Goal: Find specific fact

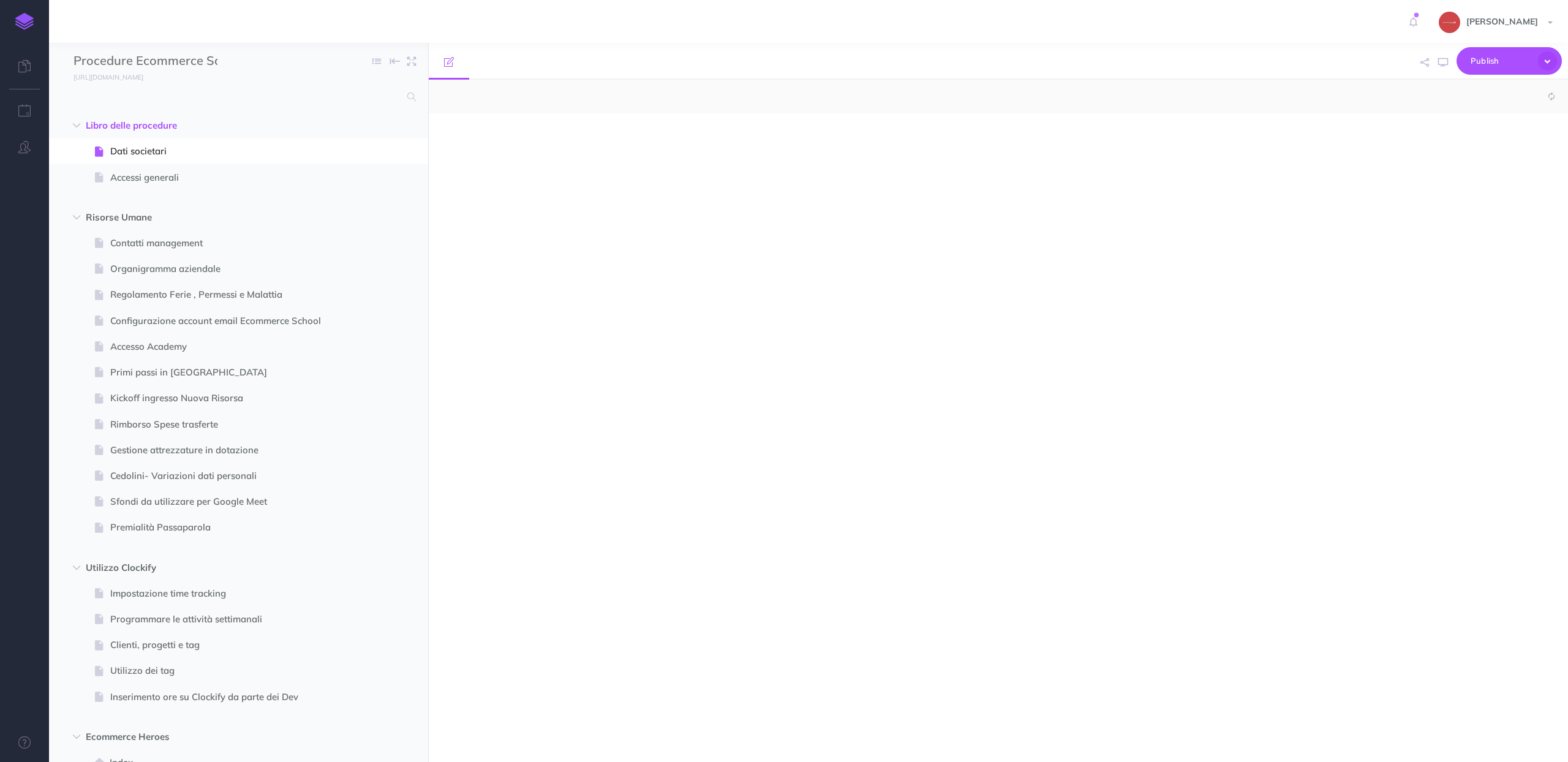
select select "null"
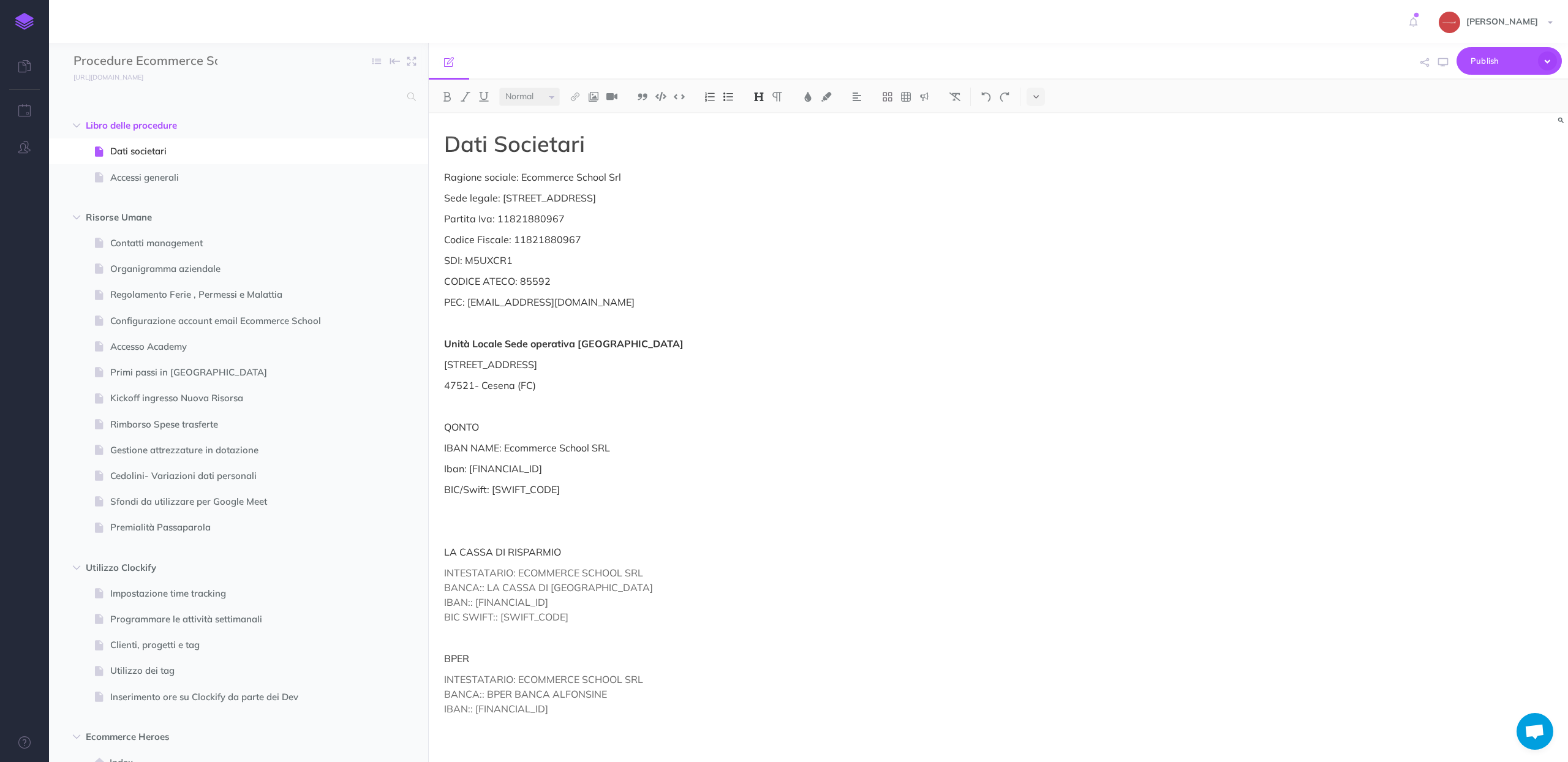
scroll to position [1901, 0]
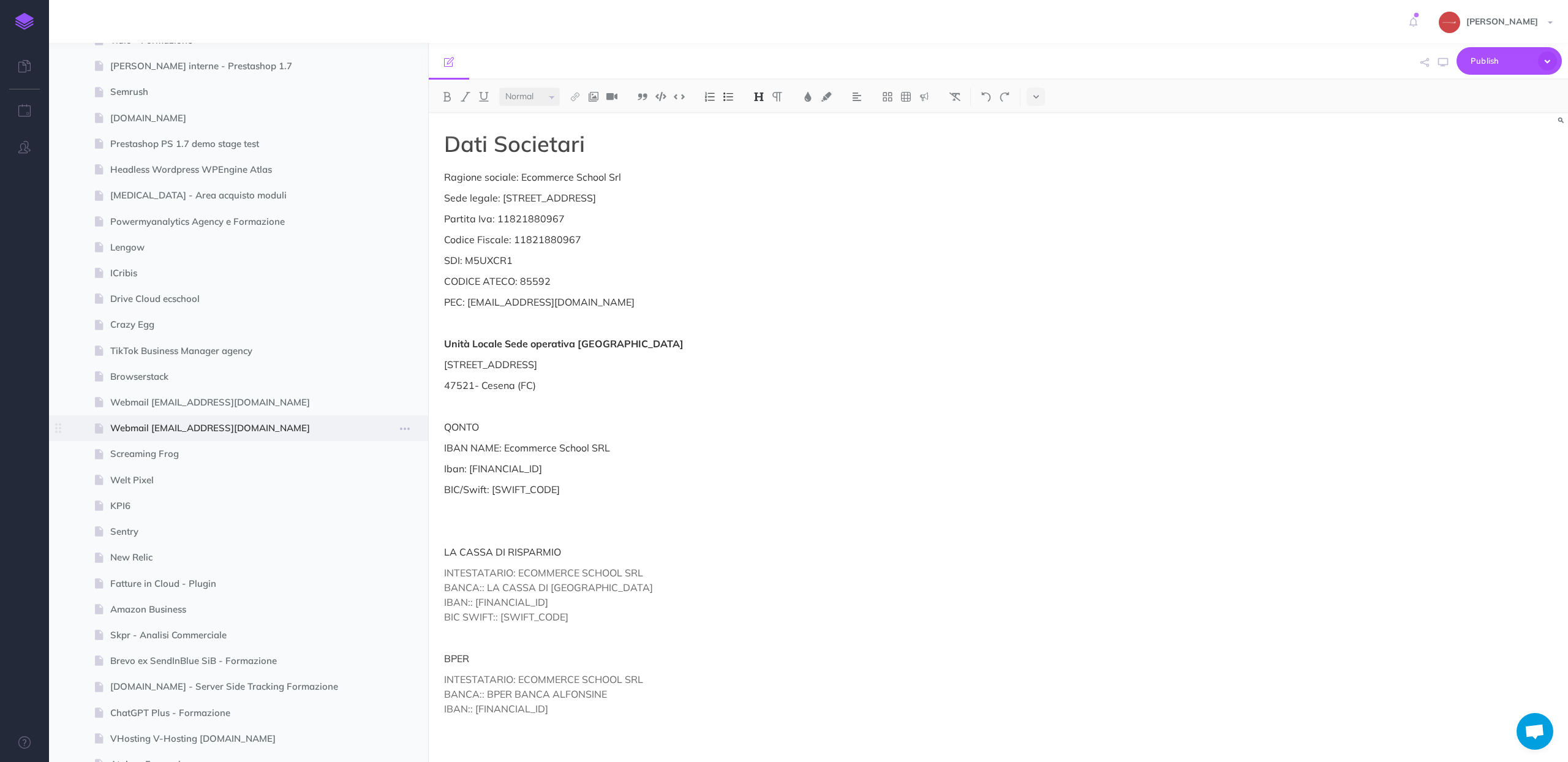
click at [267, 417] on span at bounding box center [239, 428] width 379 height 25
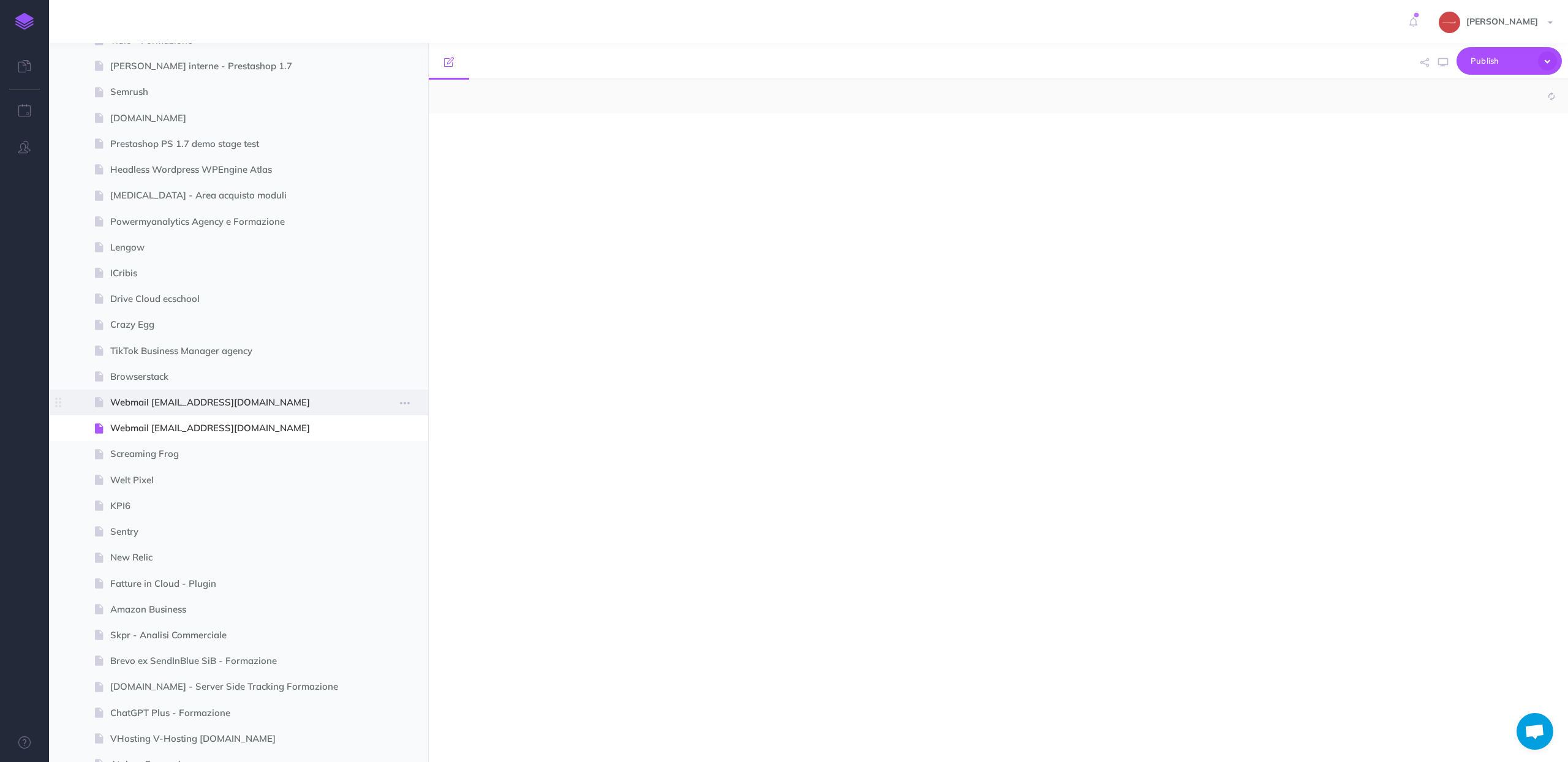
click at [254, 405] on span "Webmail [EMAIL_ADDRESS][DOMAIN_NAME]" at bounding box center [232, 402] width 244 height 14
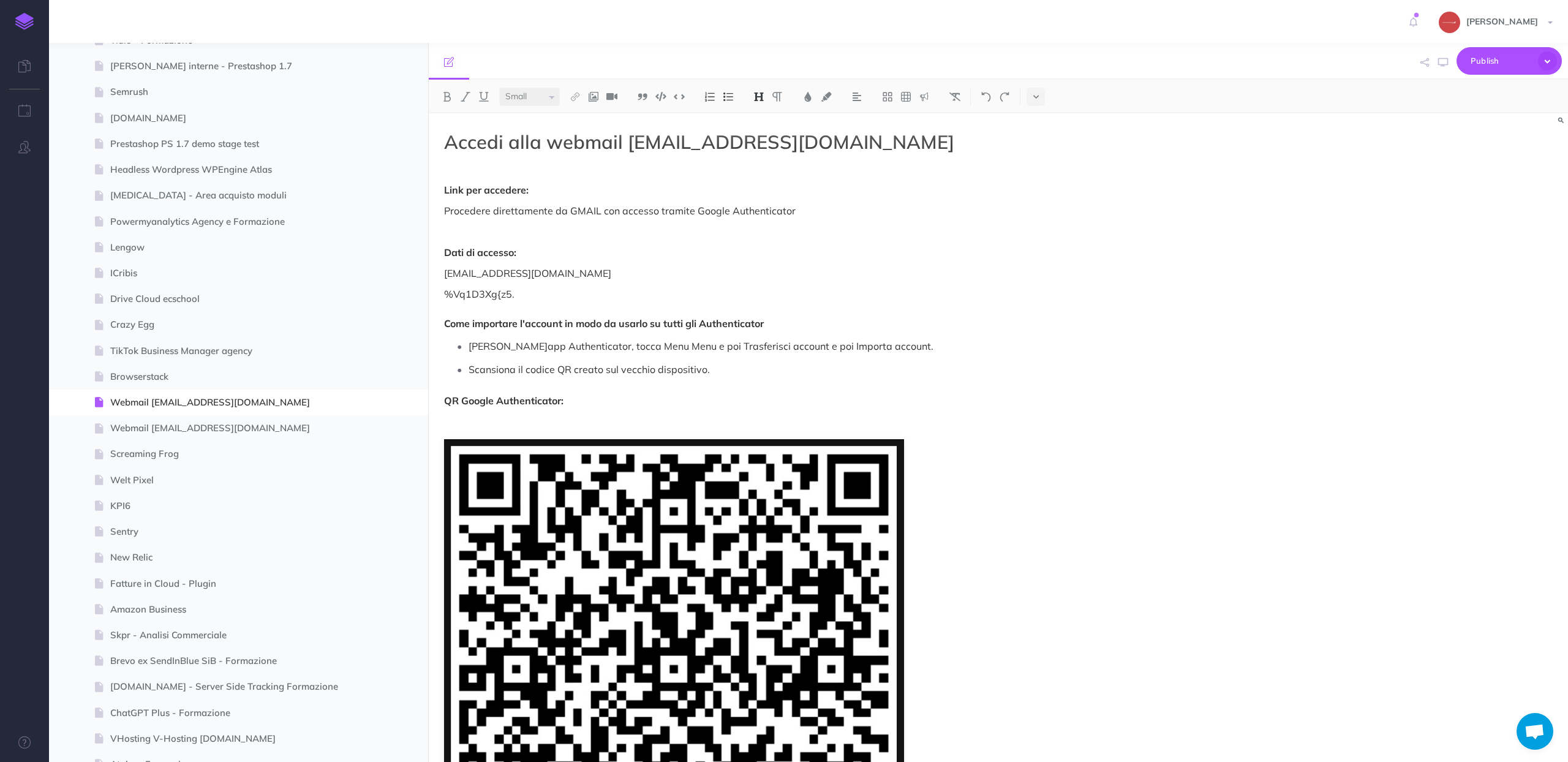
select select "null"
drag, startPoint x: 530, startPoint y: 297, endPoint x: 419, endPoint y: 291, distance: 111.2
click at [419, 291] on div "Procedure Ecommerce School Collapse all Expand all Expand to root folders [URL]…" at bounding box center [809, 402] width 1519 height 719
copy p "%Vq1D3Xg{z5."
